Goal: Check status: Check status

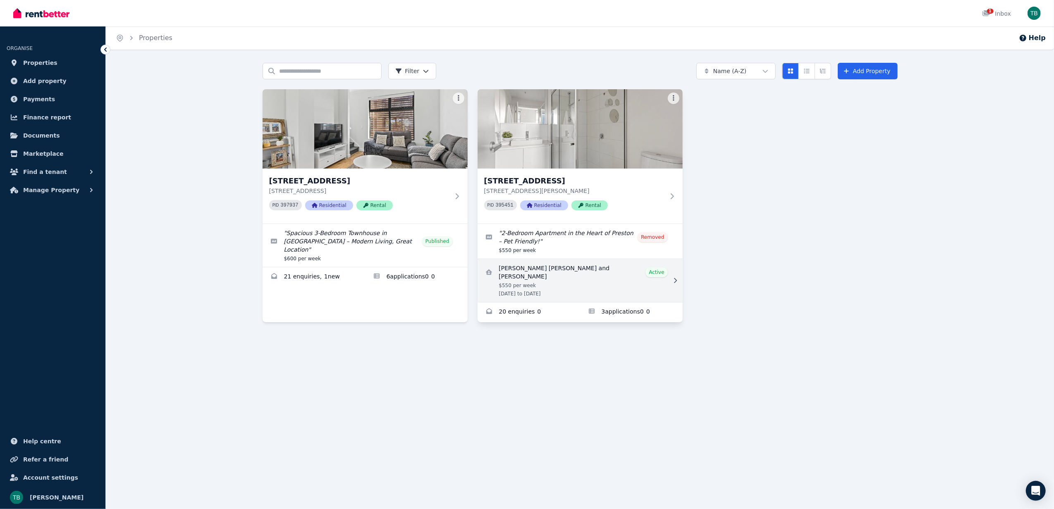
click at [607, 278] on link "View details for Atul Gaha Magar and Rashmi Chhetri" at bounding box center [580, 280] width 205 height 43
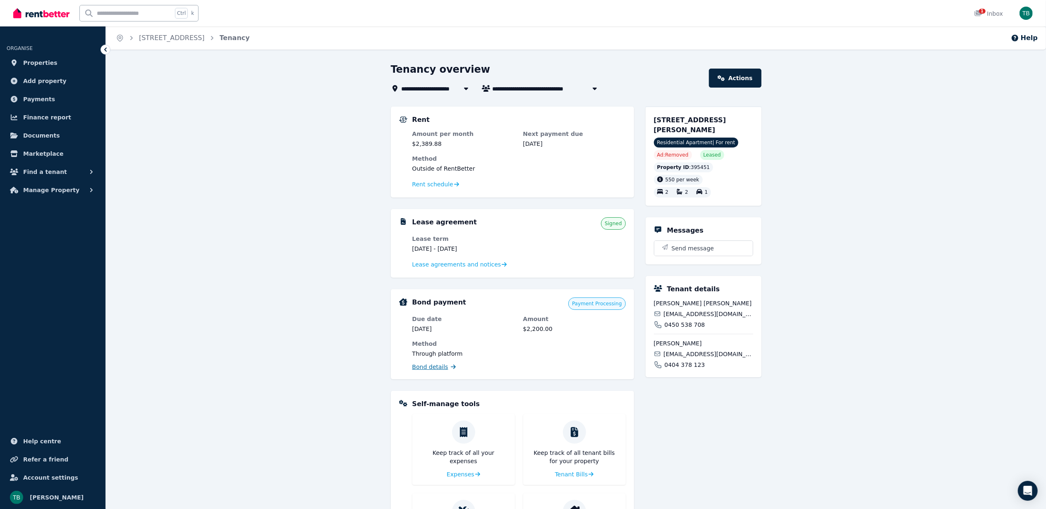
click at [435, 366] on span "Bond details" at bounding box center [430, 367] width 36 height 8
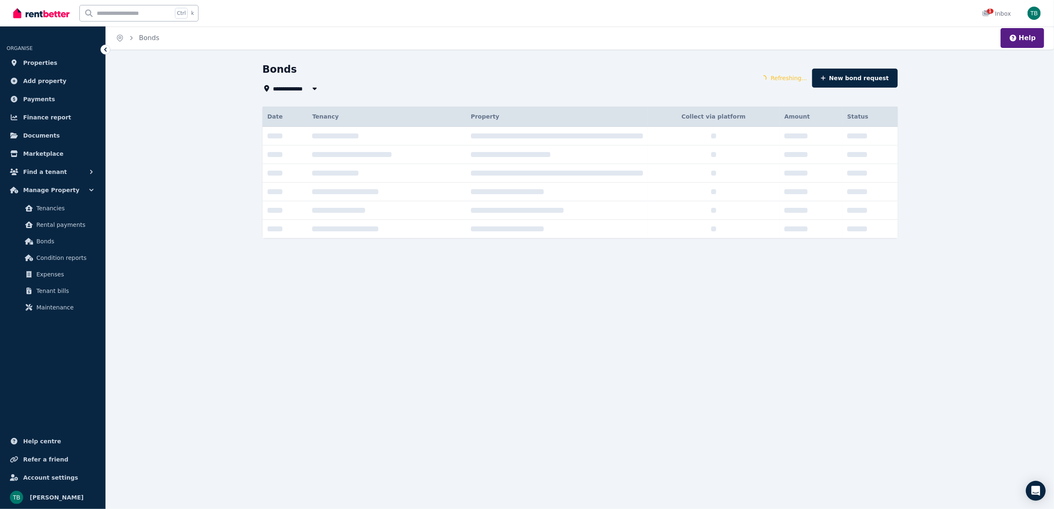
type input "**********"
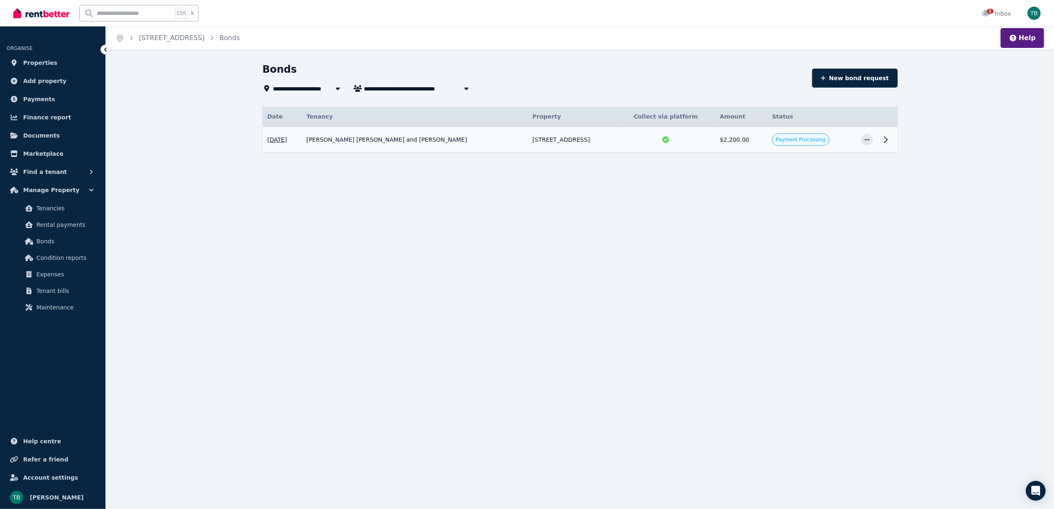
click at [890, 139] on icon at bounding box center [886, 140] width 10 height 10
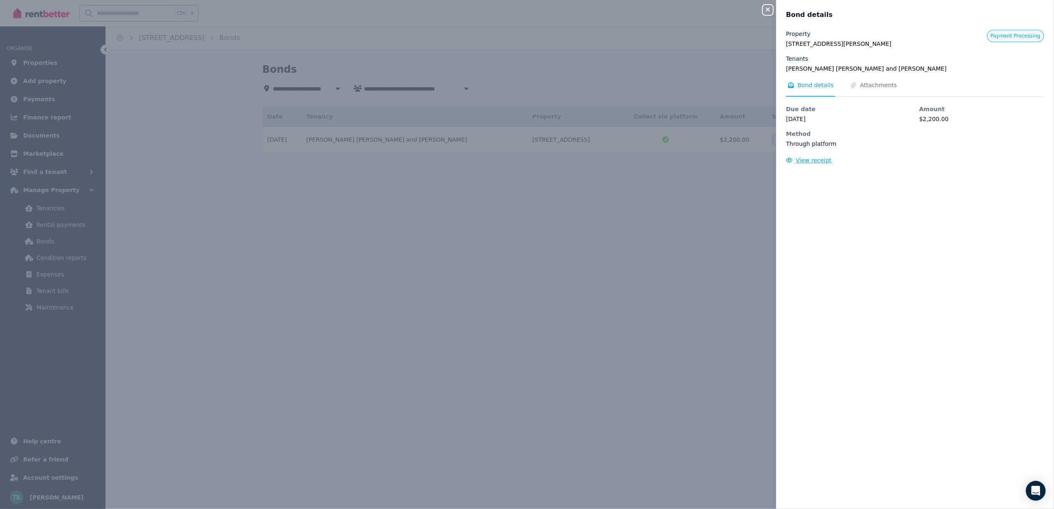
click at [816, 162] on span "View receipt" at bounding box center [814, 160] width 36 height 7
click at [695, 208] on div "Close panel Bond details Property [STREET_ADDRESS][PERSON_NAME] Tenants [PERSON…" at bounding box center [527, 254] width 1054 height 509
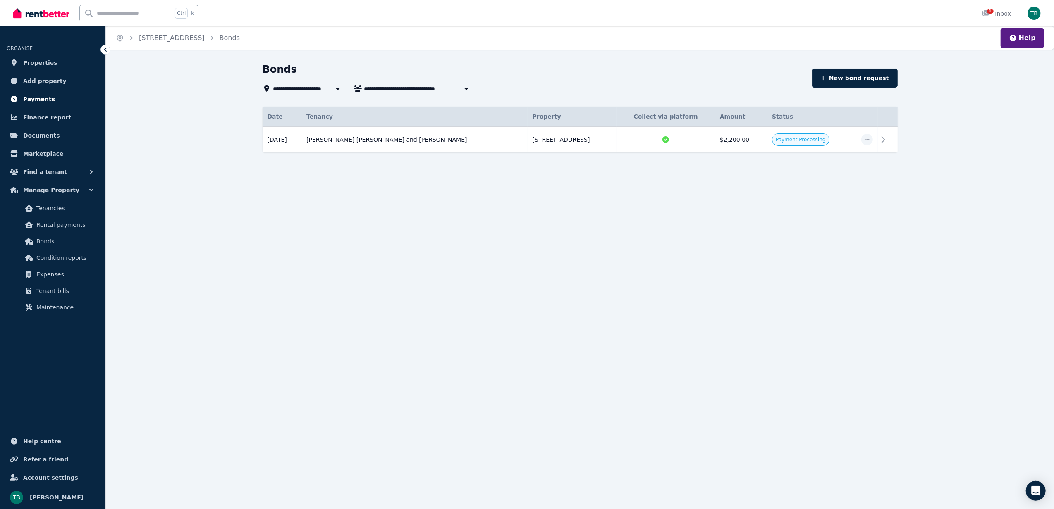
click at [36, 98] on span "Payments" at bounding box center [39, 99] width 32 height 10
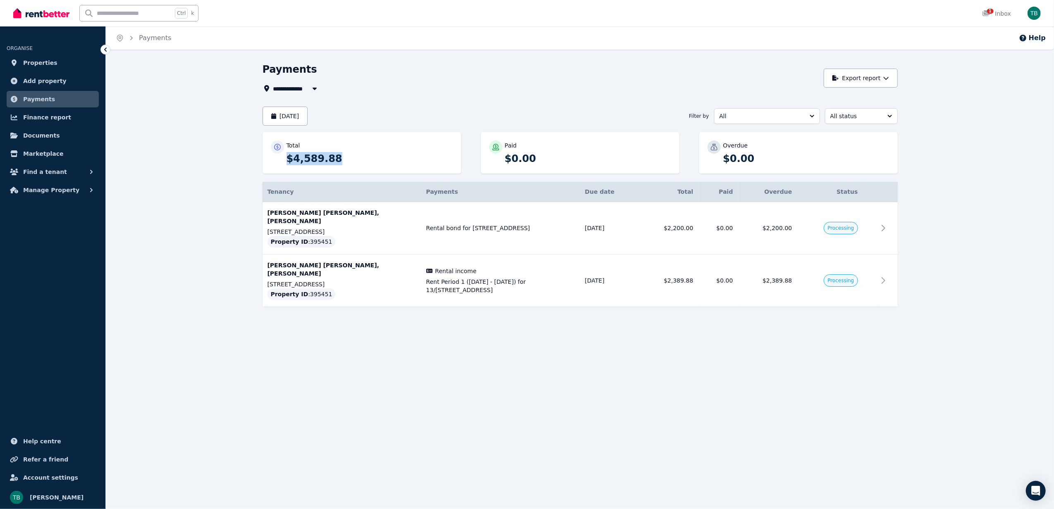
drag, startPoint x: 285, startPoint y: 156, endPoint x: 346, endPoint y: 156, distance: 61.2
click at [346, 156] on div "Total $4,589.88" at bounding box center [362, 153] width 182 height 25
click at [871, 268] on td at bounding box center [870, 281] width 15 height 53
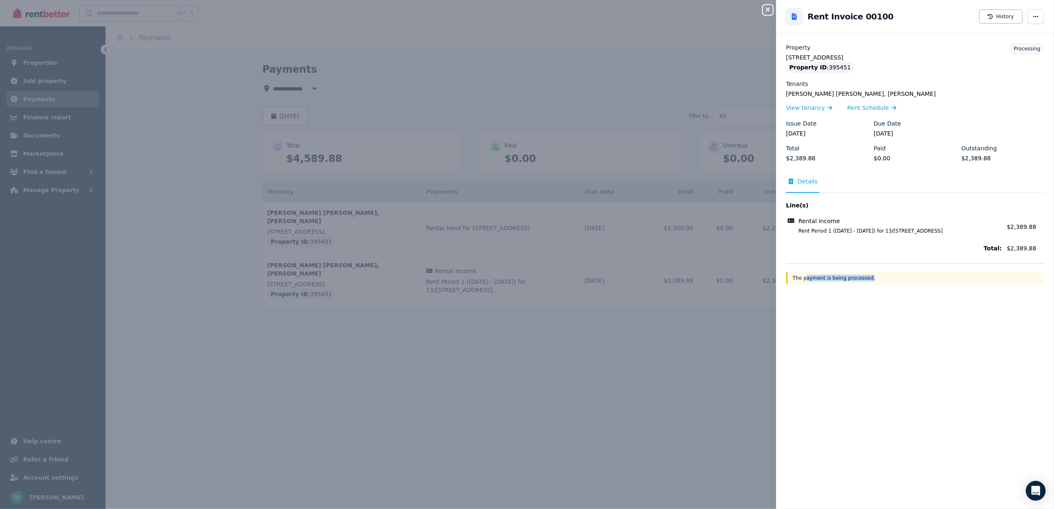
drag, startPoint x: 804, startPoint y: 279, endPoint x: 877, endPoint y: 276, distance: 73.2
click at [877, 276] on div "The payment is being processed." at bounding box center [915, 278] width 258 height 13
click at [867, 290] on div "Property 13/[STREET_ADDRESS] Property ID : 395451 Tenants [PERSON_NAME] [PERSON…" at bounding box center [915, 276] width 278 height 466
click at [687, 287] on div "Close panel Back to Rent Invoice 00100 History Property [STREET_ADDRESS] Proper…" at bounding box center [527, 254] width 1054 height 509
